Goal: Task Accomplishment & Management: Manage account settings

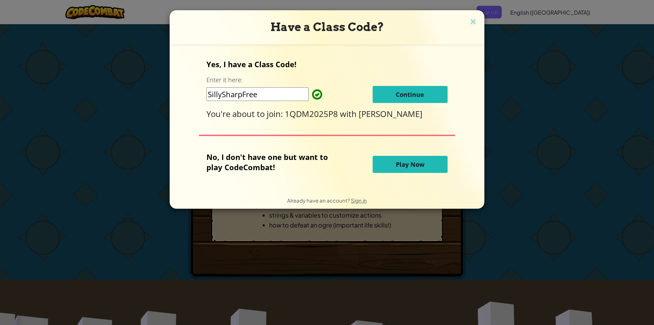
click at [379, 161] on button "Play Now" at bounding box center [410, 164] width 75 height 17
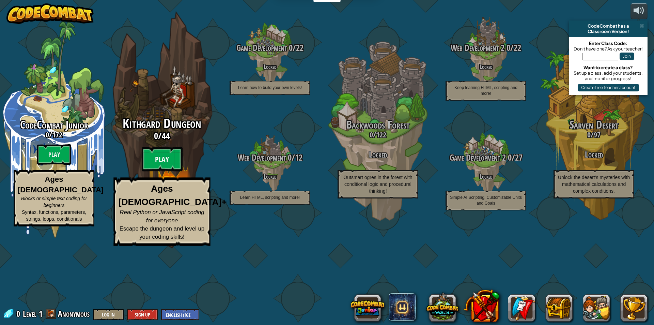
click at [146, 171] on btn "Play" at bounding box center [162, 159] width 41 height 25
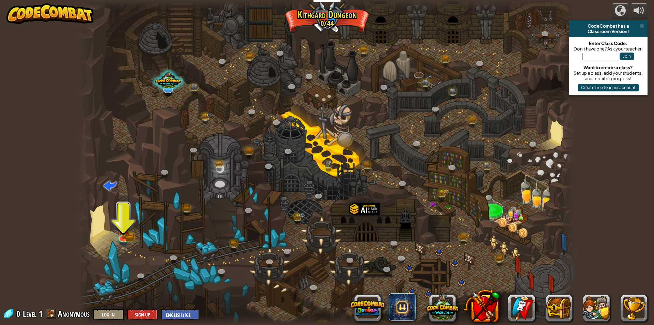
click at [491, 88] on div at bounding box center [327, 162] width 497 height 325
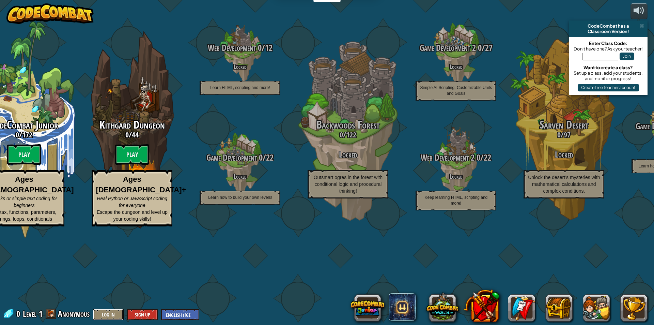
click at [119, 315] on button "Log In" at bounding box center [108, 314] width 31 height 11
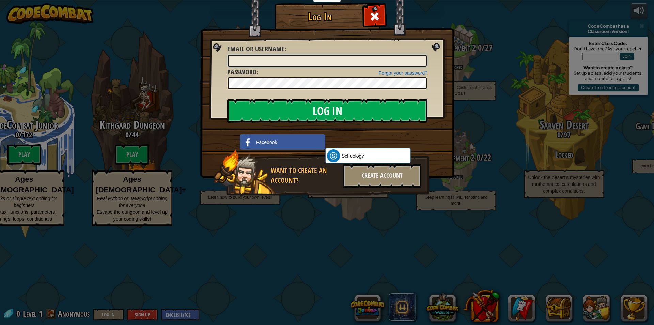
click at [264, 61] on input "Email or Username :" at bounding box center [327, 61] width 199 height 12
type input "gosmon6877"
click at [227, 99] on input "Log In" at bounding box center [327, 111] width 200 height 24
